Goal: Find specific page/section: Find specific page/section

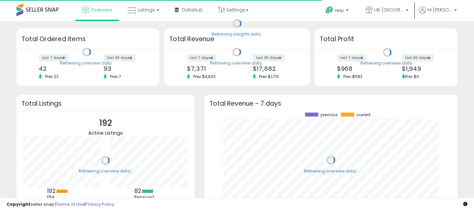
scroll to position [92, 240]
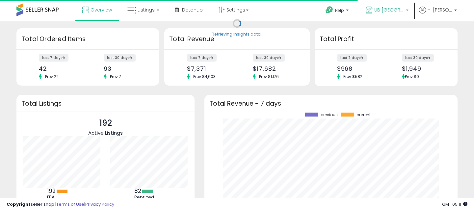
click at [406, 8] on p "UB [GEOGRAPHIC_DATA]" at bounding box center [387, 11] width 43 height 8
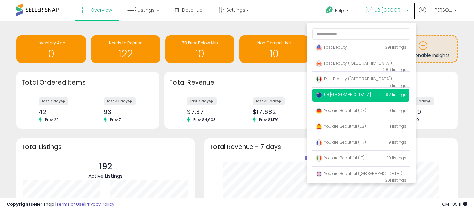
click at [297, 12] on div "Overview Listings DataHub" at bounding box center [151, 14] width 313 height 28
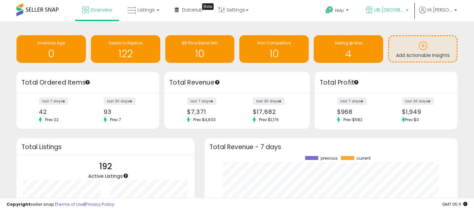
click at [400, 11] on span "UB [GEOGRAPHIC_DATA]" at bounding box center [389, 10] width 30 height 7
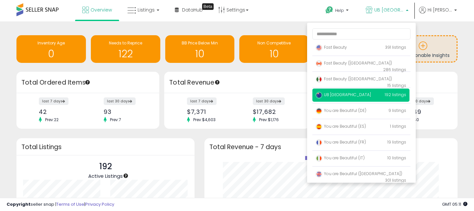
click at [300, 8] on div "Overview Listings DataHub Beta" at bounding box center [151, 14] width 313 height 28
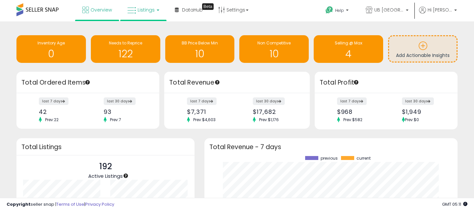
click at [151, 10] on span "Listings" at bounding box center [146, 10] width 17 height 7
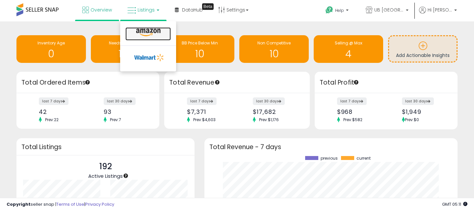
click at [148, 37] on icon at bounding box center [148, 32] width 29 height 9
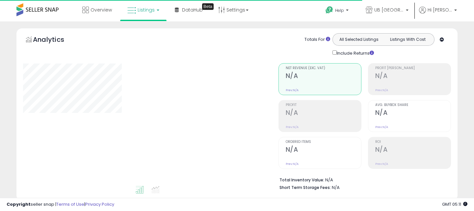
type input "**********"
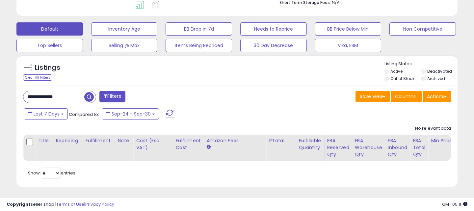
scroll to position [135, 255]
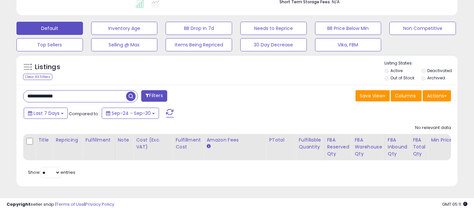
drag, startPoint x: 74, startPoint y: 93, endPoint x: 12, endPoint y: 93, distance: 62.2
click at [12, 93] on div "Listings Clear All Filters" at bounding box center [237, 122] width 451 height 143
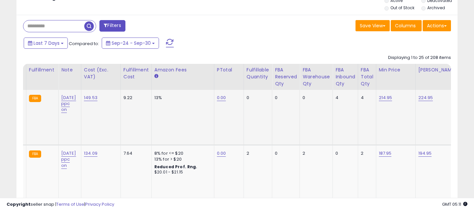
scroll to position [0, 0]
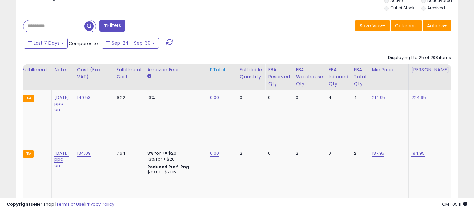
click at [219, 71] on div "PTotal" at bounding box center [222, 69] width 24 height 7
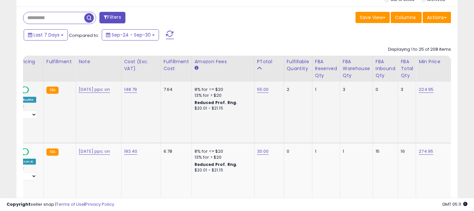
scroll to position [0, 134]
